Goal: Check status

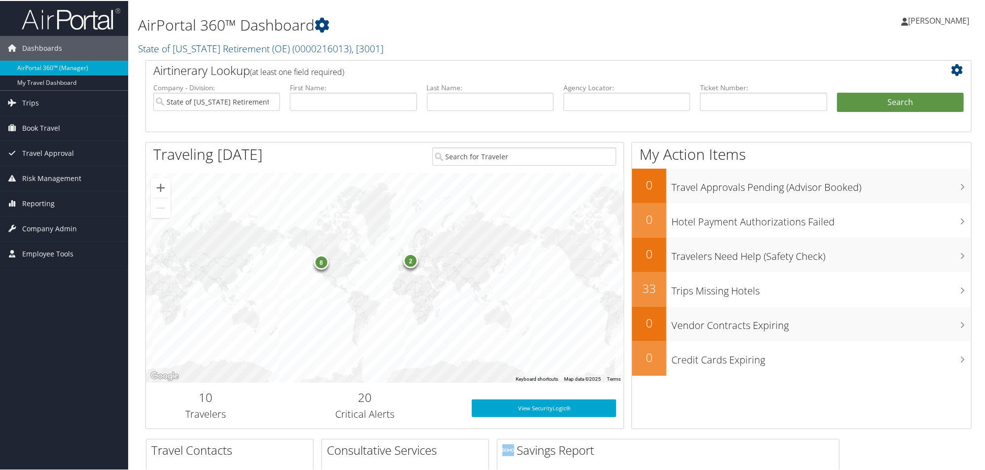
click at [318, 264] on div "8" at bounding box center [321, 260] width 15 height 15
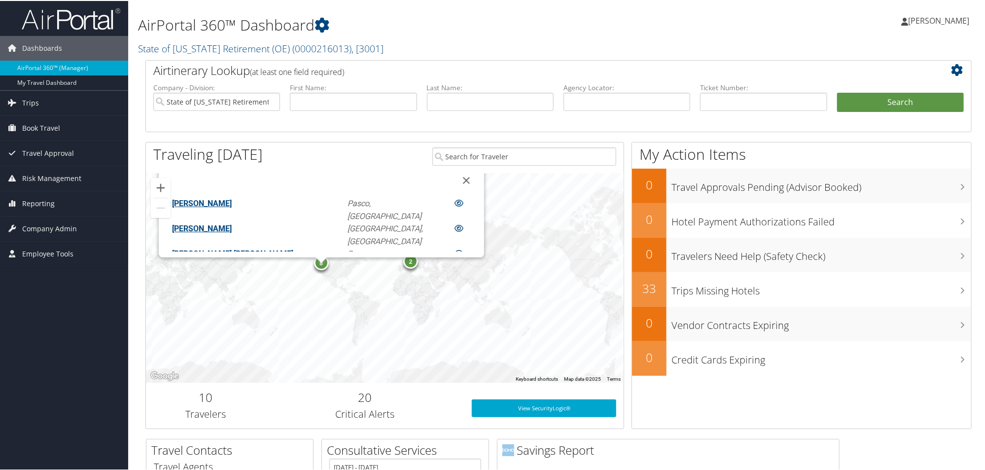
click at [280, 313] on div "8 2 [PERSON_NAME], WA [PERSON_NAME], CA [PERSON_NAME] [PERSON_NAME] Pasco, [GEO…" at bounding box center [385, 277] width 478 height 210
click at [407, 263] on div "2" at bounding box center [410, 260] width 15 height 15
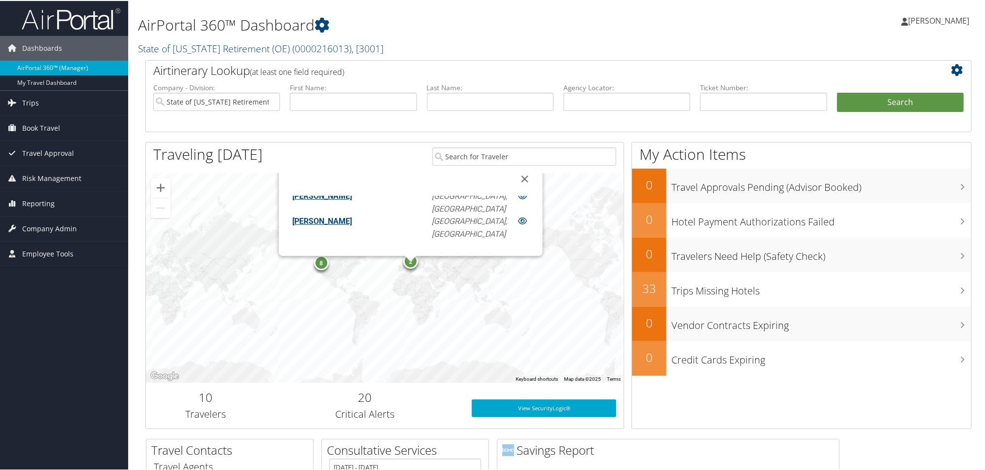
click at [265, 196] on div "8 2 [PERSON_NAME] [GEOGRAPHIC_DATA], CH [PERSON_NAME] [GEOGRAPHIC_DATA], [GEOGR…" at bounding box center [385, 277] width 478 height 210
